Goal: Task Accomplishment & Management: Manage account settings

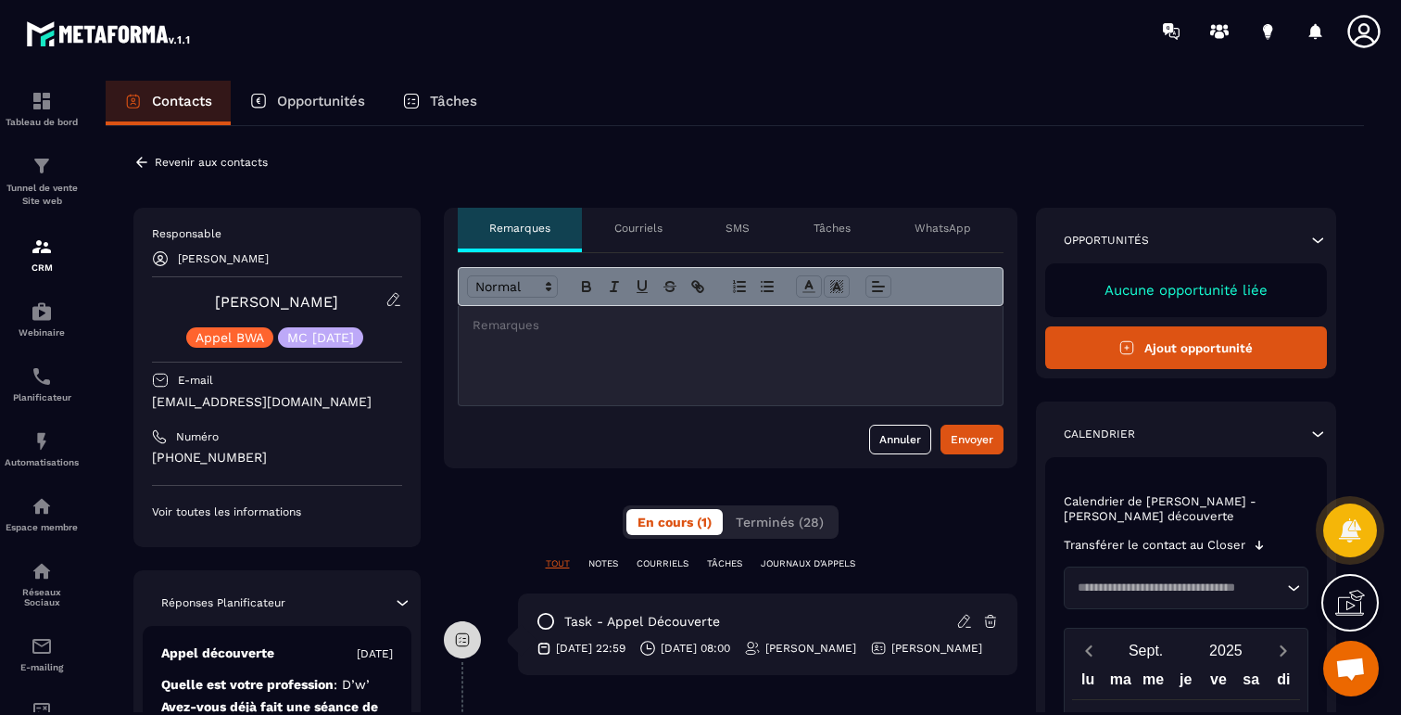
click at [393, 301] on icon at bounding box center [392, 299] width 11 height 12
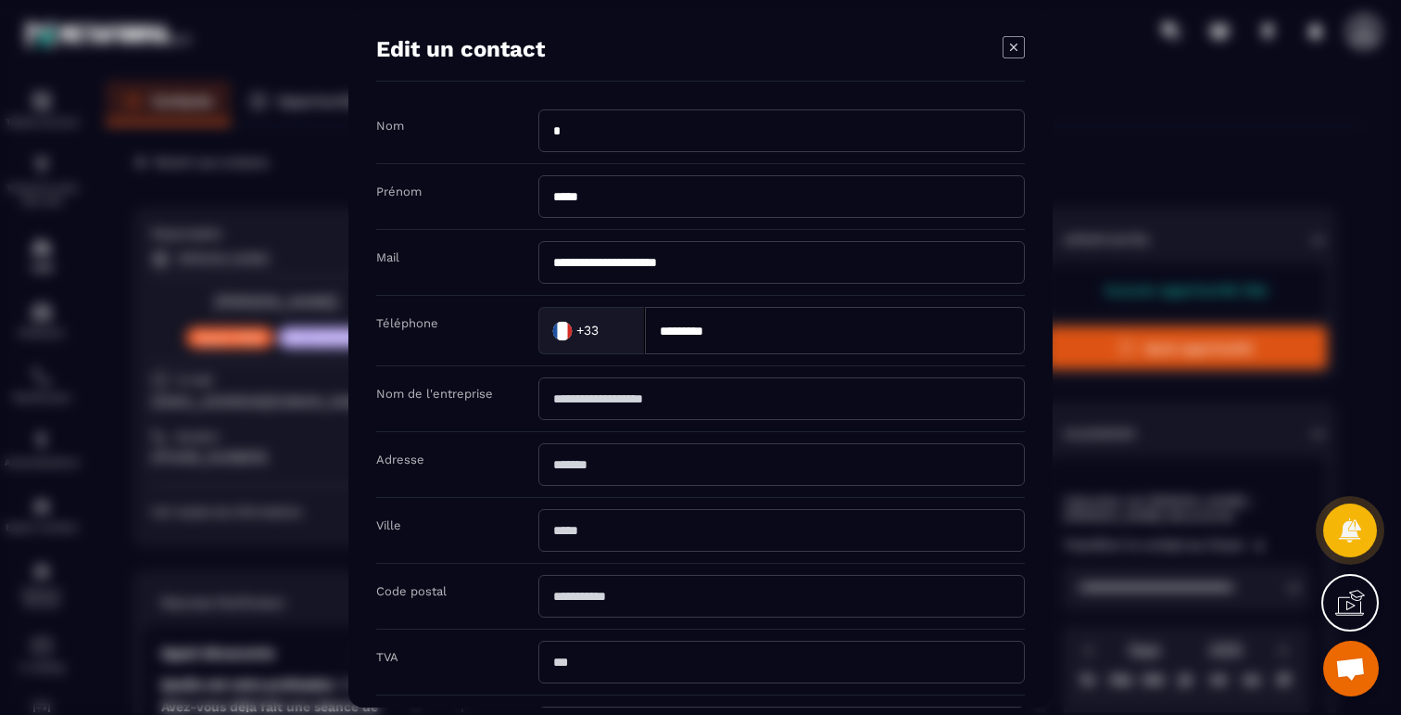
click at [1011, 39] on icon "Modal window" at bounding box center [1014, 47] width 22 height 22
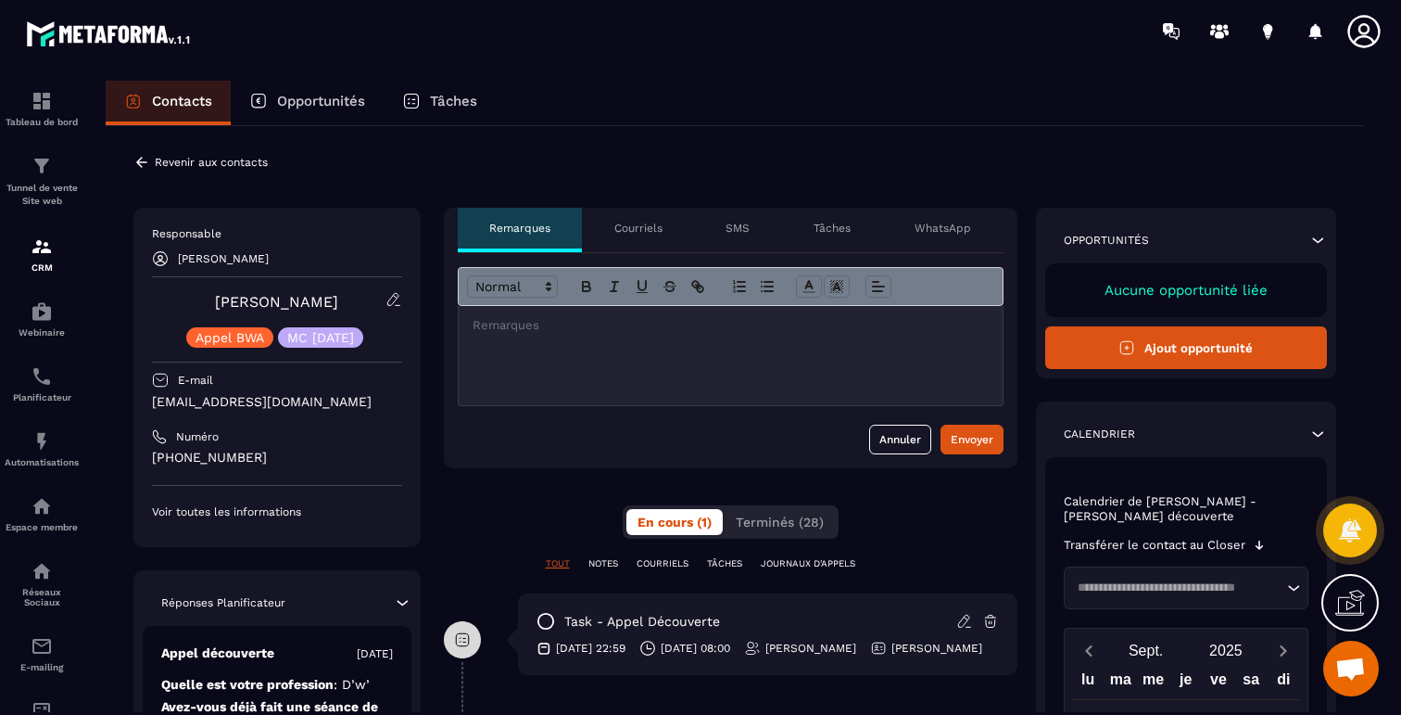
click at [131, 159] on div "Revenir aux contacts Responsable [PERSON_NAME] [PERSON_NAME] BWA MC [DATE] E-ma…" at bounding box center [735, 723] width 1258 height 1194
click at [139, 160] on icon at bounding box center [141, 162] width 11 height 10
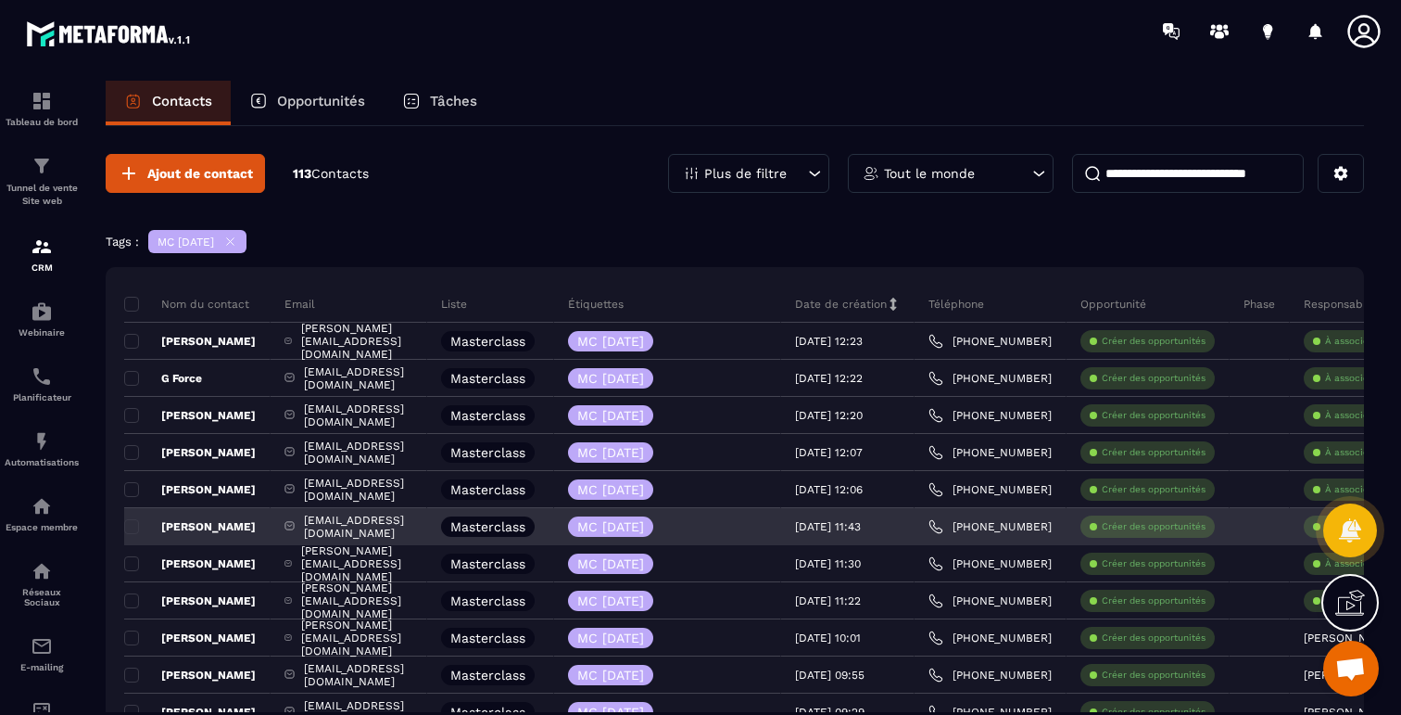
scroll to position [228, 0]
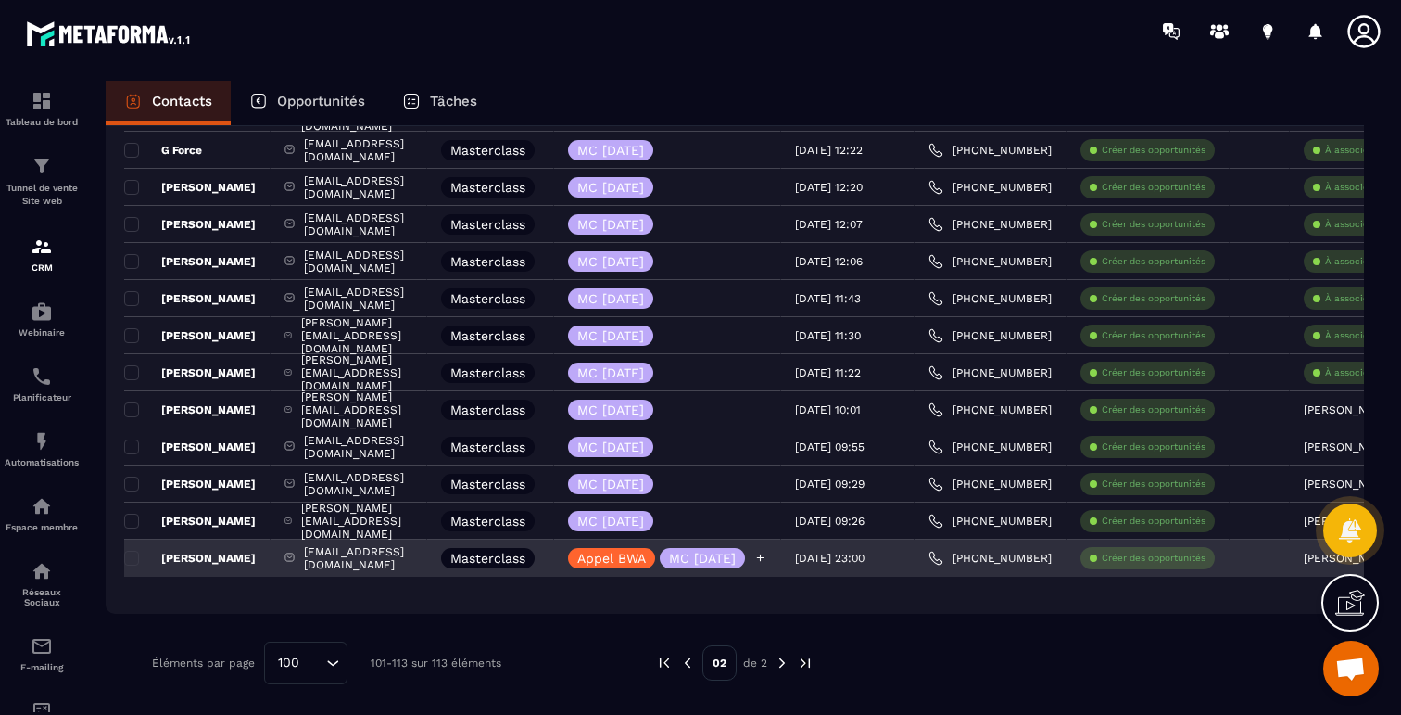
click at [765, 555] on icon at bounding box center [760, 557] width 7 height 7
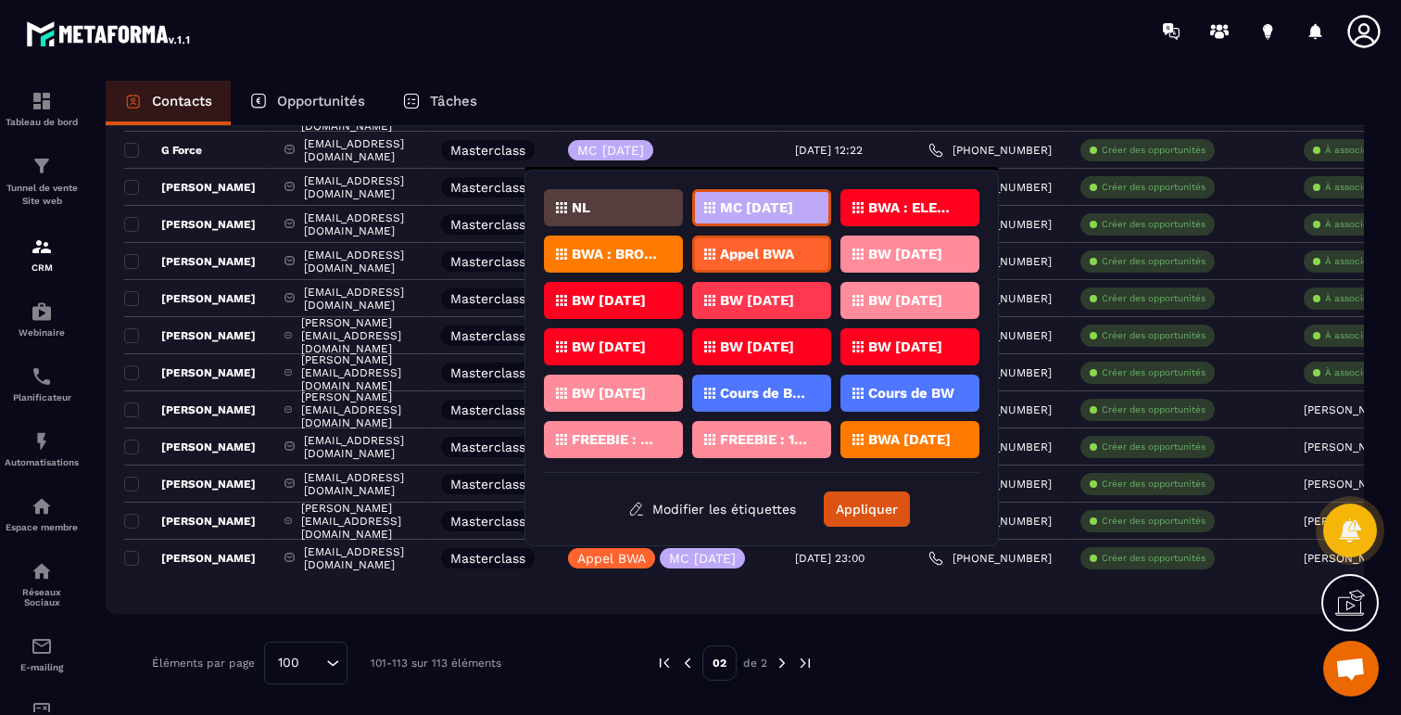
click at [709, 213] on div "MC [DATE]" at bounding box center [761, 207] width 139 height 37
click at [882, 503] on button "Appliquer" at bounding box center [867, 508] width 86 height 35
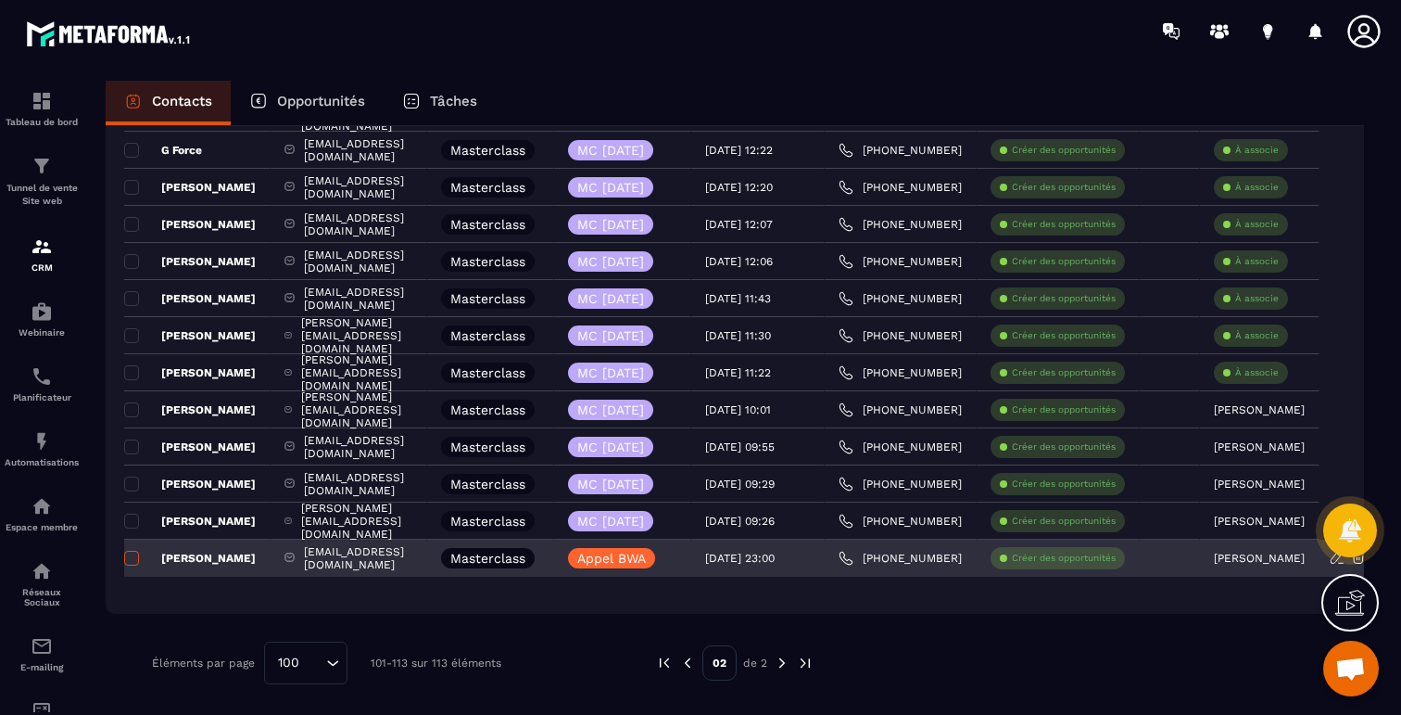
click at [133, 563] on span at bounding box center [131, 557] width 15 height 15
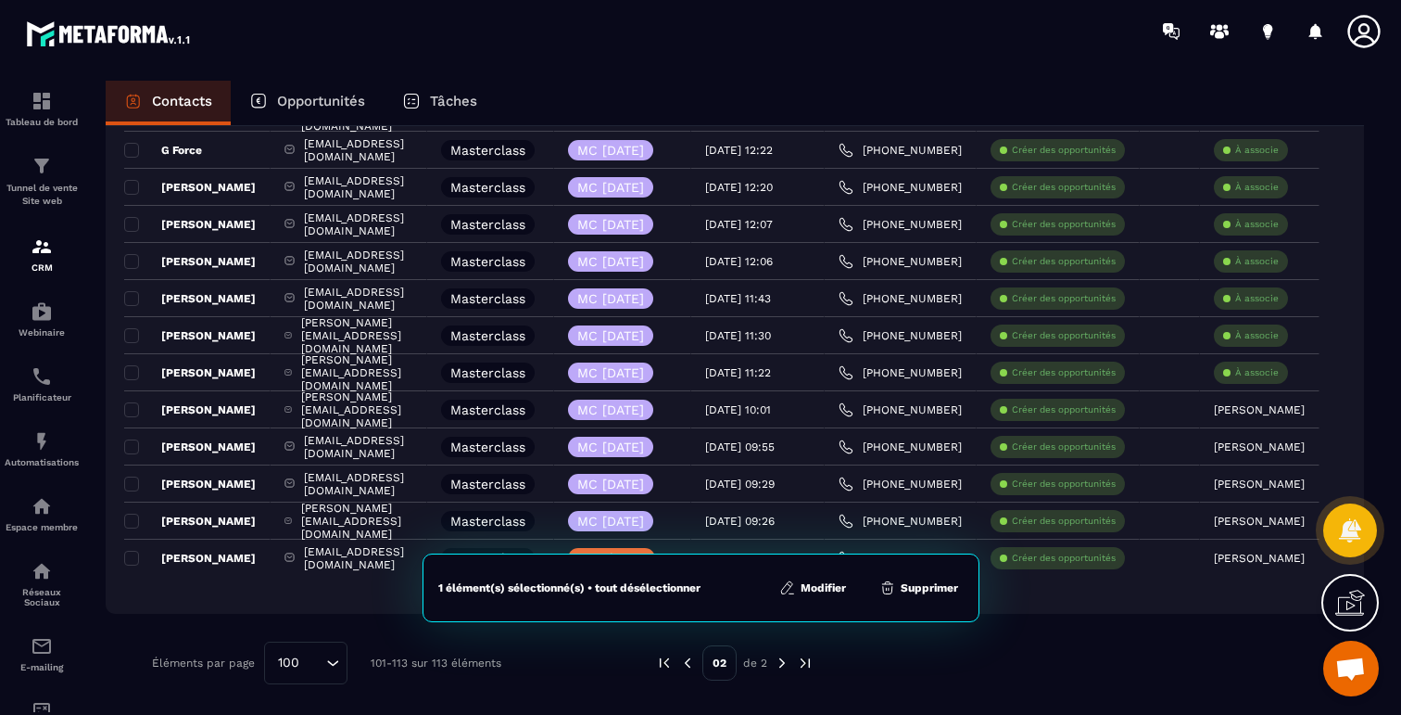
click at [929, 580] on button "Supprimer" at bounding box center [919, 587] width 90 height 19
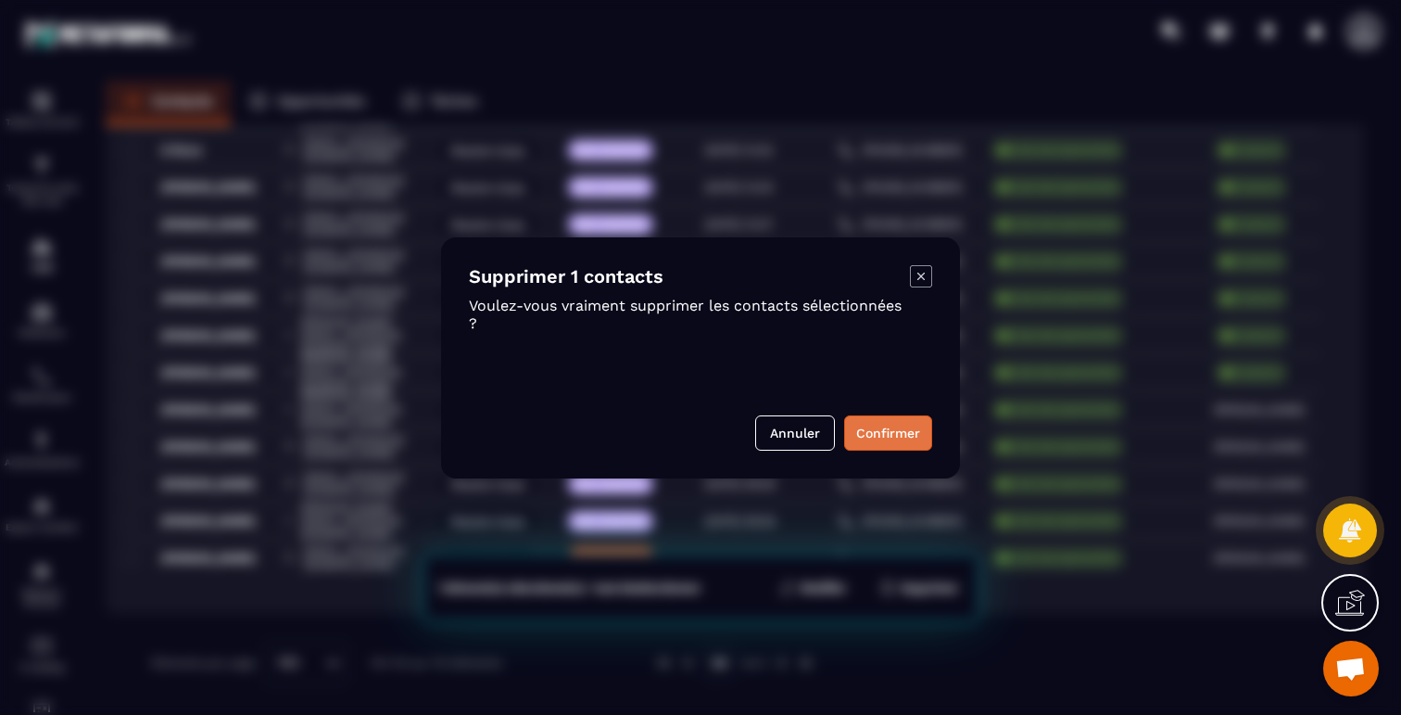
click at [887, 436] on button "Confirmer" at bounding box center [888, 432] width 88 height 35
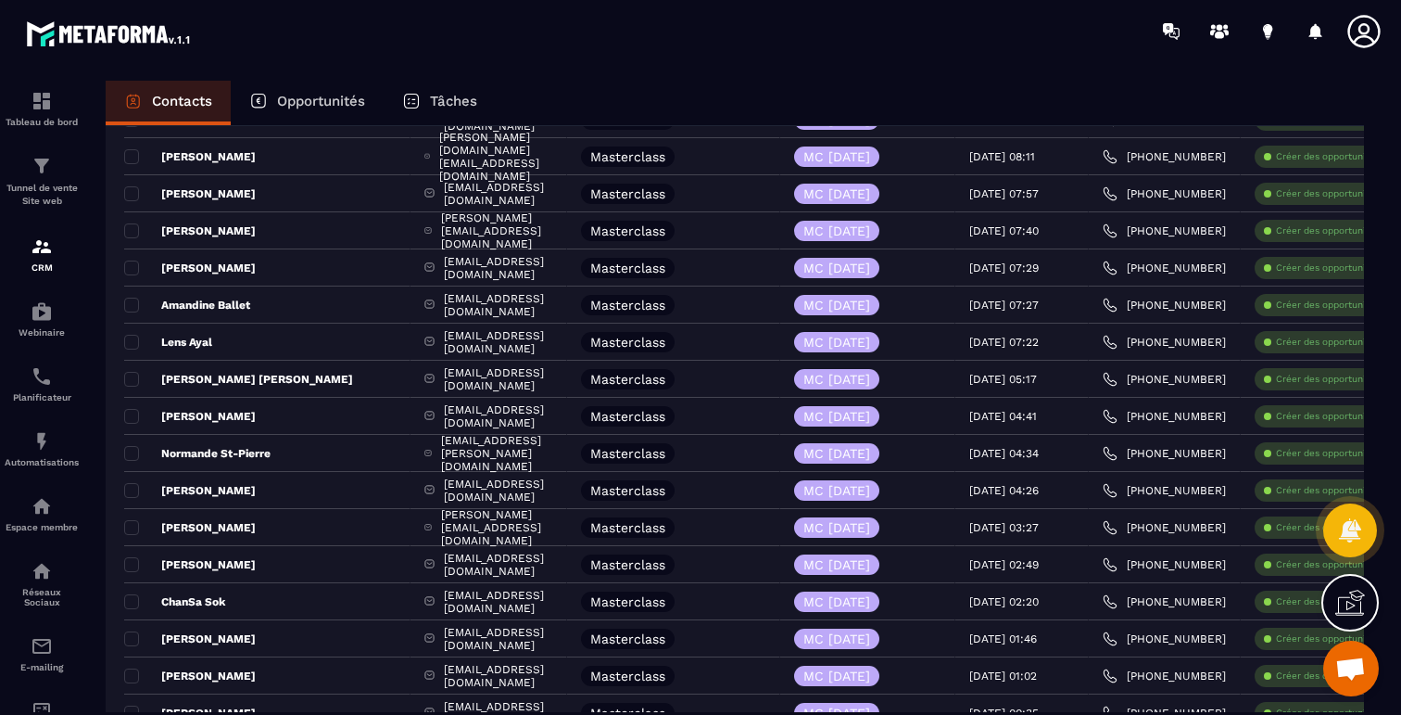
scroll to position [0, 0]
